Goal: Navigation & Orientation: Find specific page/section

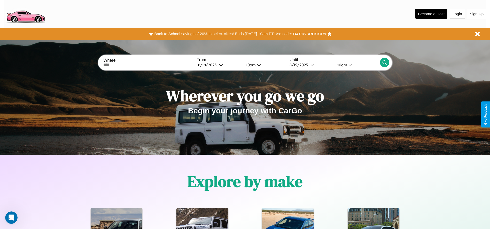
click at [457, 14] on button "Login" at bounding box center [457, 14] width 15 height 10
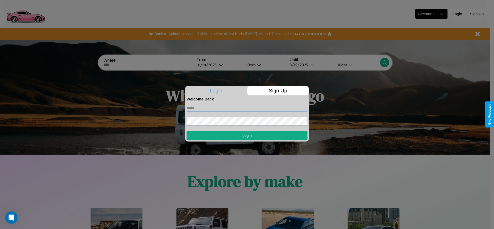
click at [247, 108] on input "text" at bounding box center [246, 108] width 121 height 8
type input "**********"
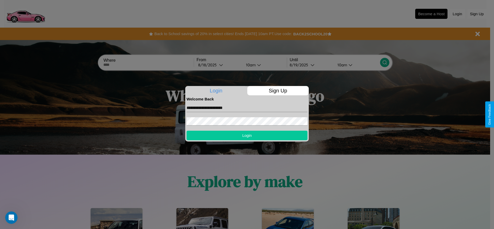
click at [247, 135] on button "Login" at bounding box center [246, 136] width 121 height 10
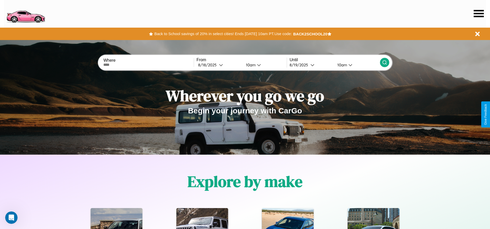
click at [479, 13] on icon at bounding box center [479, 13] width 10 height 7
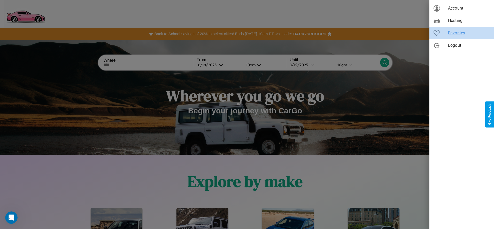
click at [461, 33] on span "Favorites" at bounding box center [469, 33] width 42 height 6
